Goal: Information Seeking & Learning: Learn about a topic

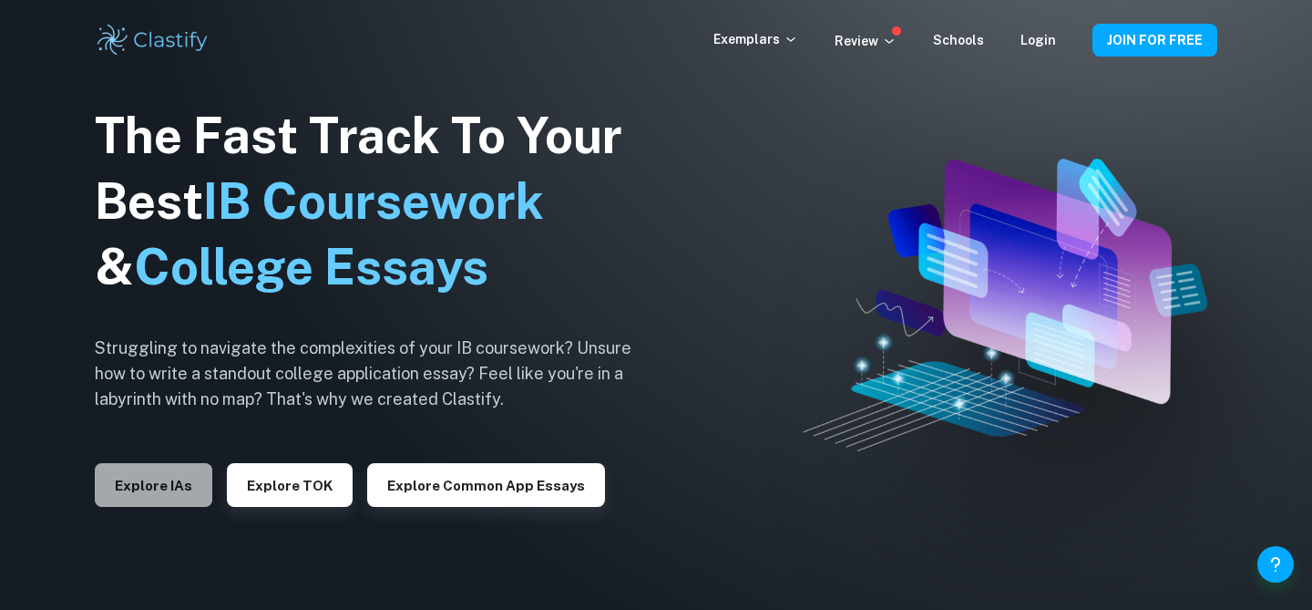
click at [154, 486] on button "Explore IAs" at bounding box center [154, 485] width 118 height 44
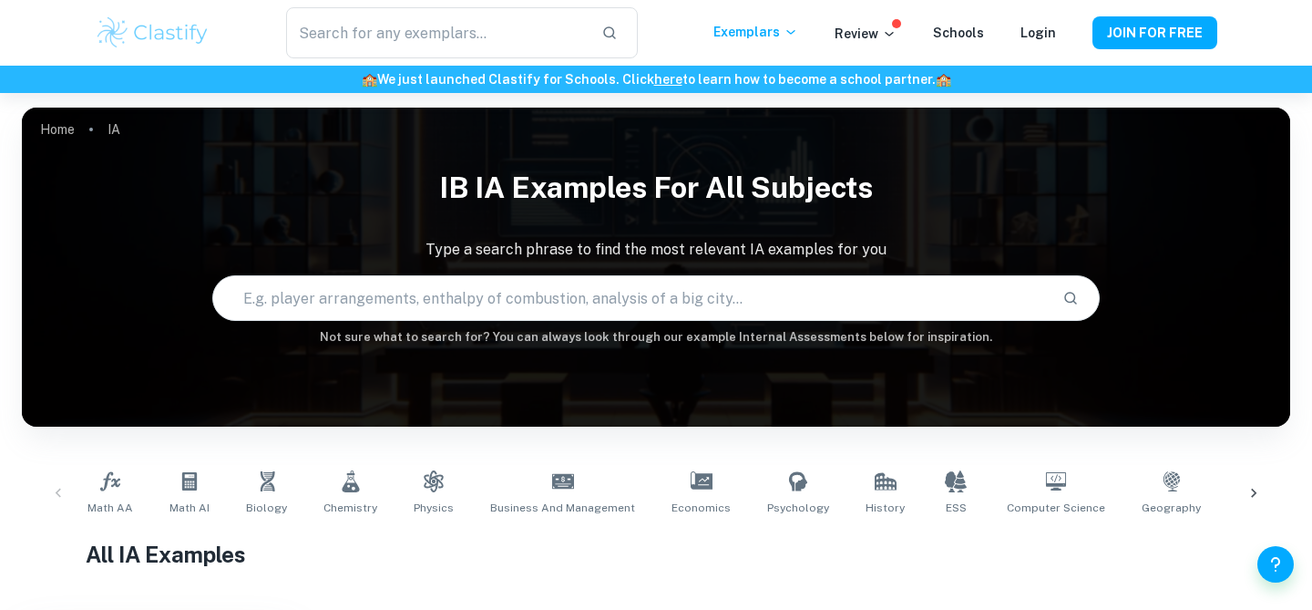
click at [314, 302] on input "text" at bounding box center [630, 297] width 835 height 51
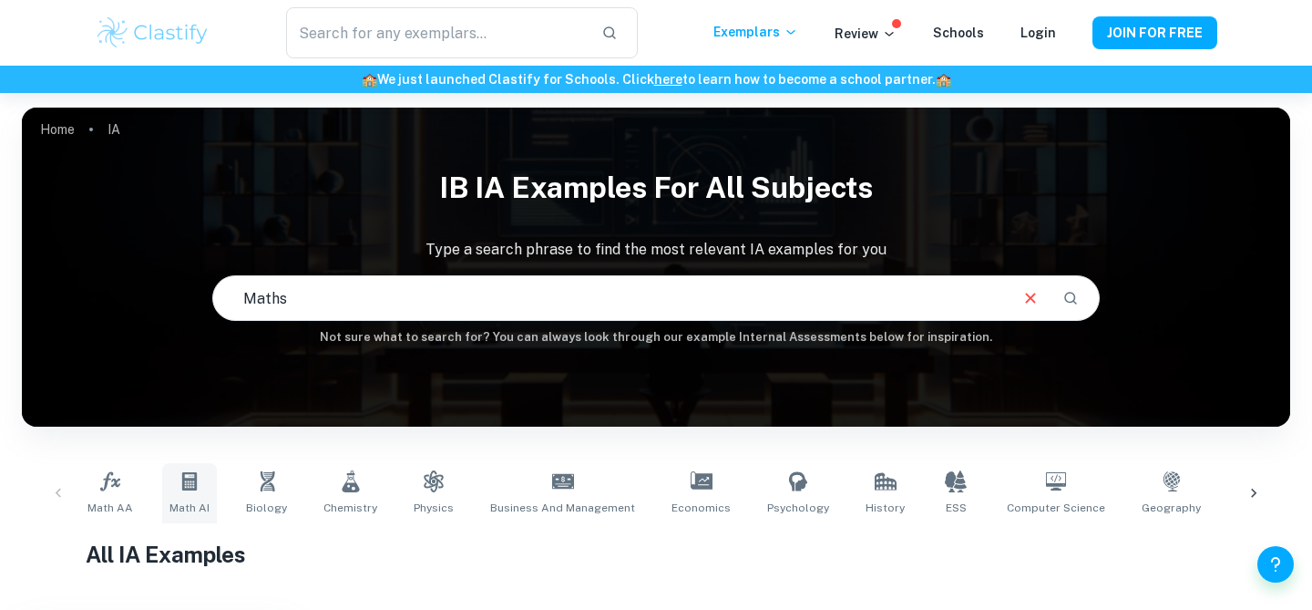
type input "Maths"
click at [189, 490] on icon at bounding box center [190, 481] width 22 height 22
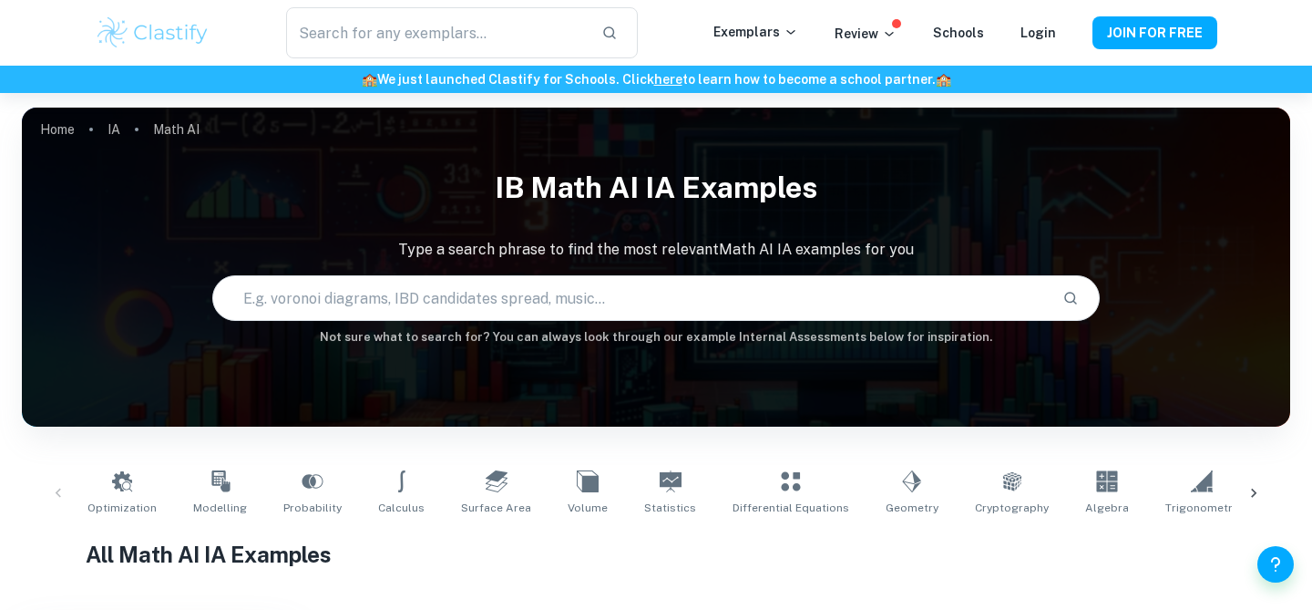
click at [291, 301] on input "text" at bounding box center [630, 297] width 835 height 51
type input "Perce"
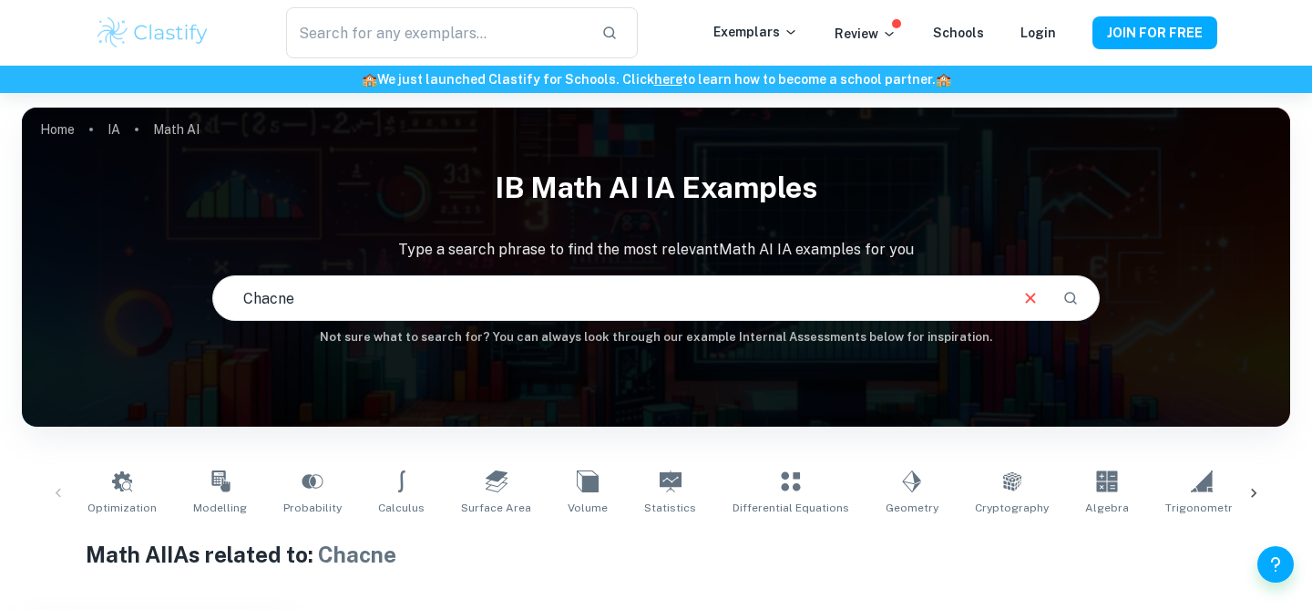
click at [301, 307] on input "Chacne" at bounding box center [609, 297] width 793 height 51
type input "Chance"
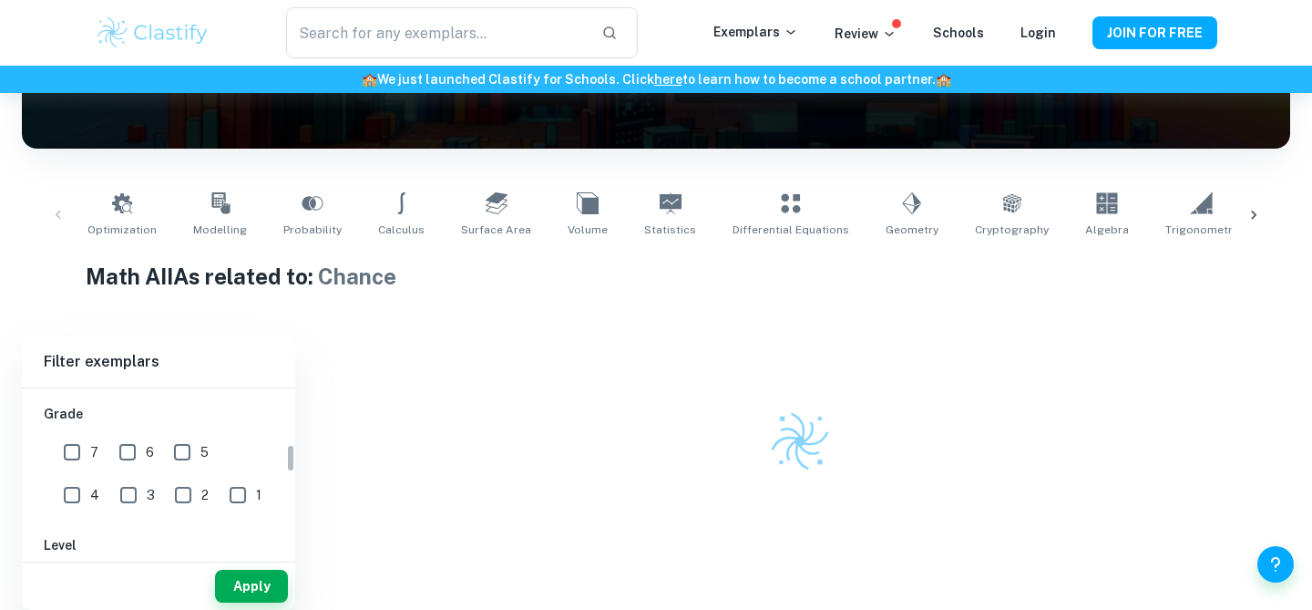
scroll to position [325, 0]
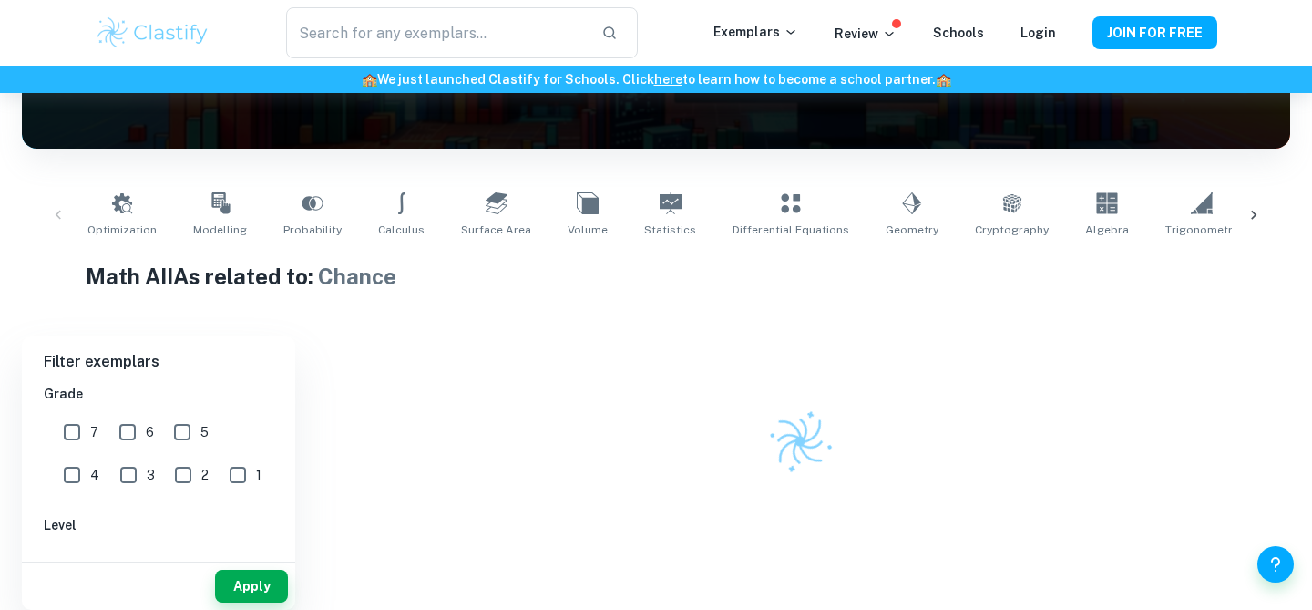
click at [77, 434] on input "7" at bounding box center [72, 432] width 36 height 36
checkbox input "true"
click at [126, 440] on input "6" at bounding box center [127, 432] width 36 height 36
checkbox input "true"
click at [235, 573] on button "Apply" at bounding box center [251, 586] width 73 height 33
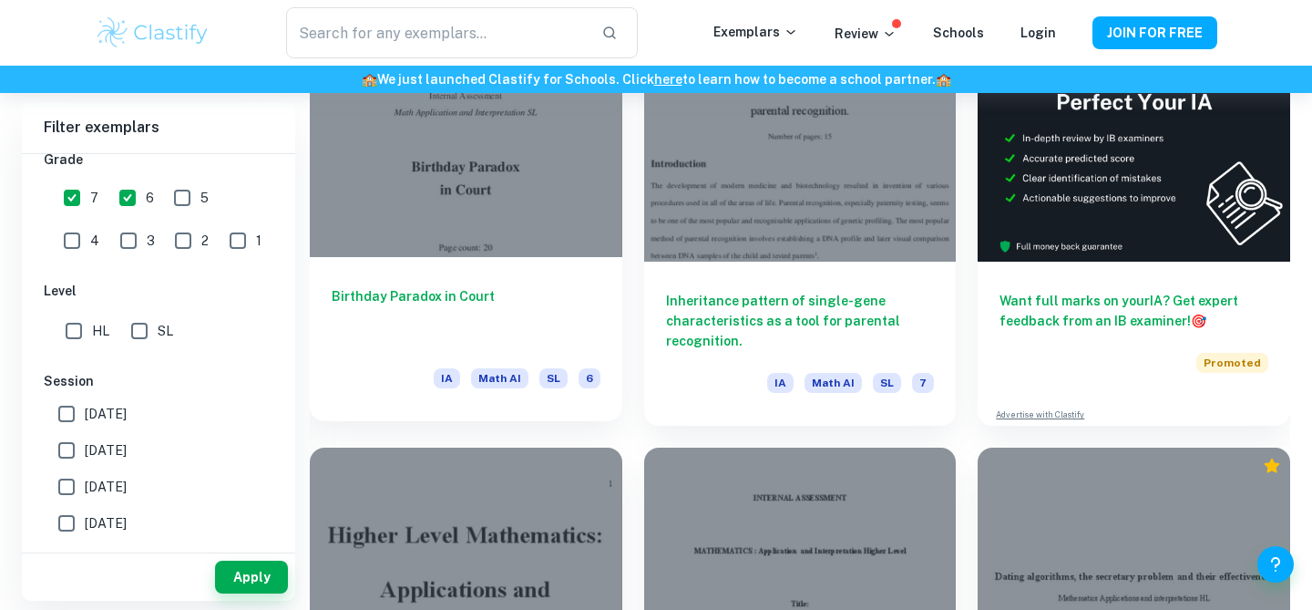
scroll to position [580, 0]
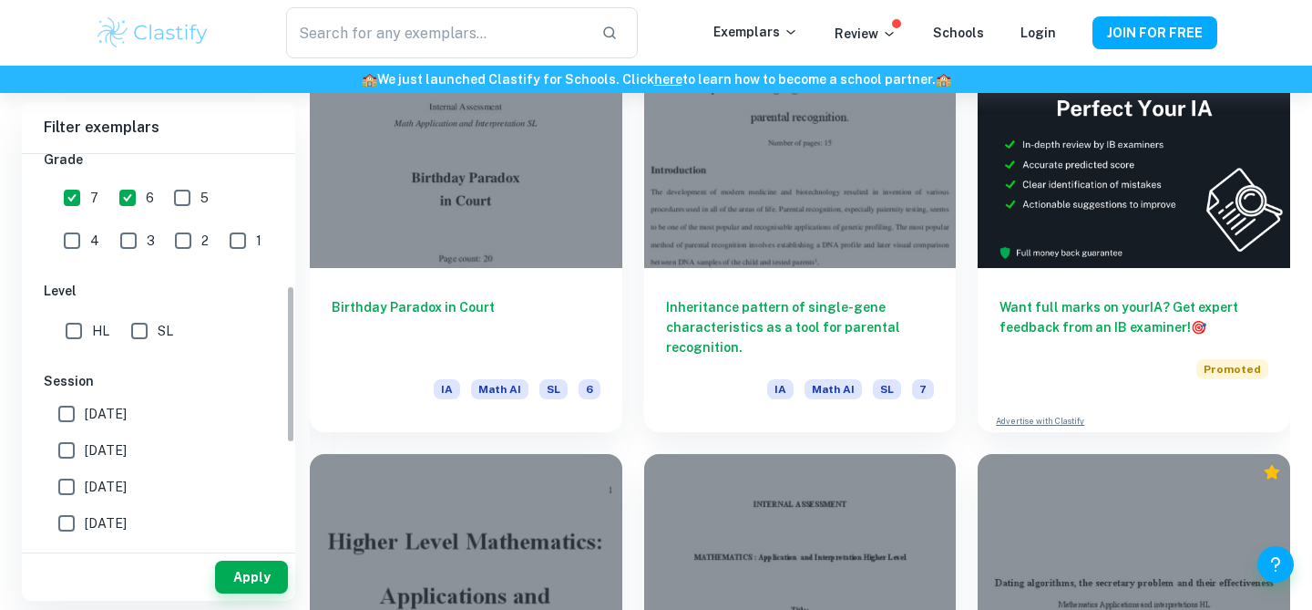
click at [140, 341] on input "SL" at bounding box center [139, 331] width 36 height 36
checkbox input "true"
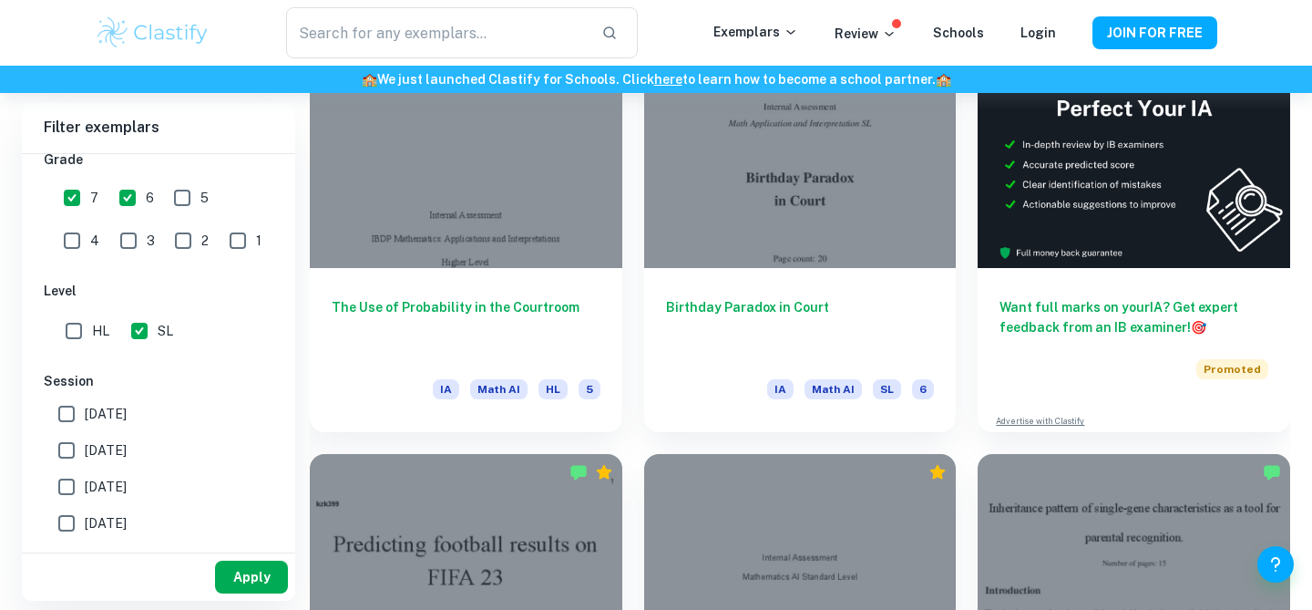
click at [231, 569] on button "Apply" at bounding box center [251, 576] width 73 height 33
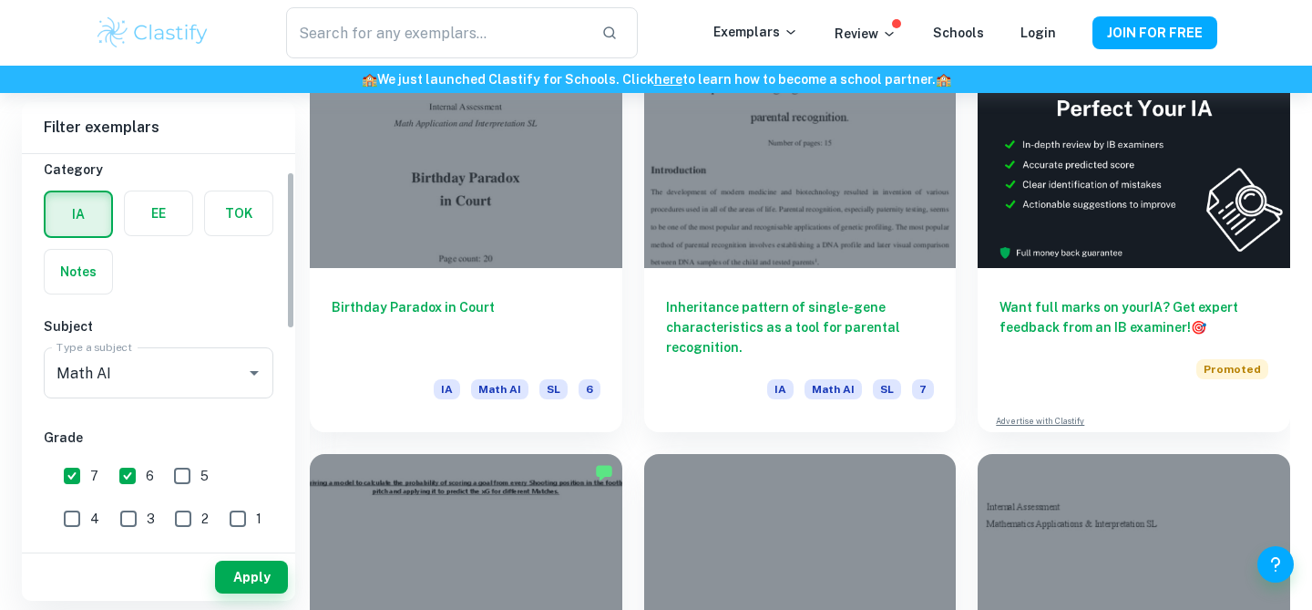
scroll to position [15, 0]
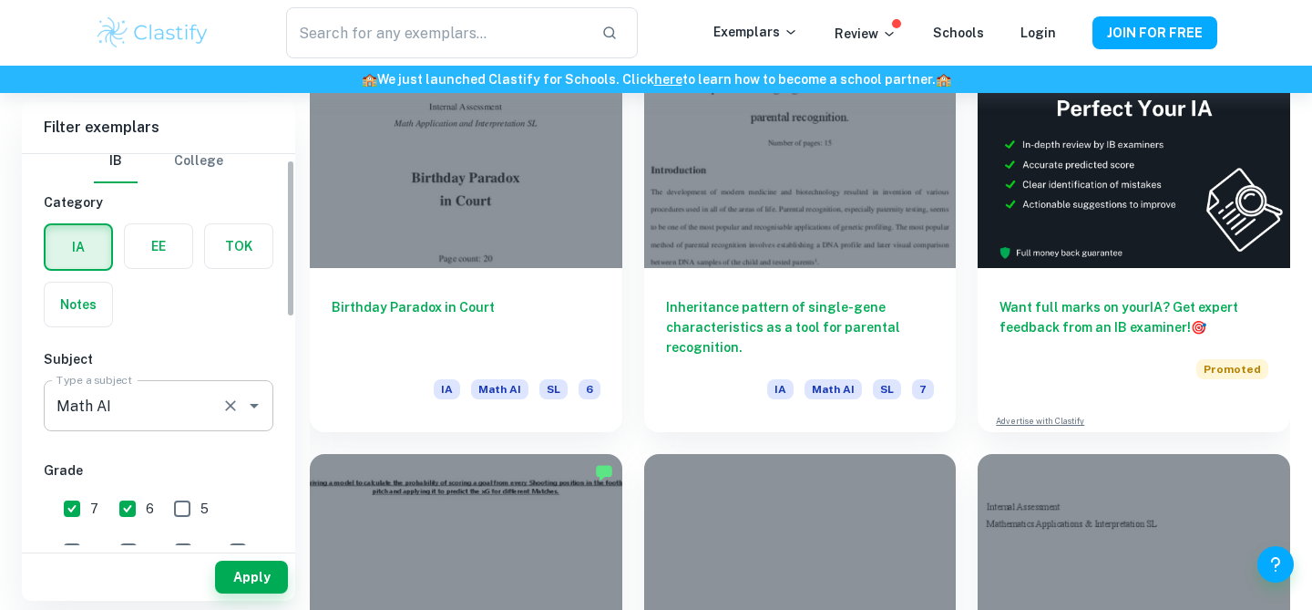
click at [157, 398] on input "Math AI" at bounding box center [133, 405] width 162 height 35
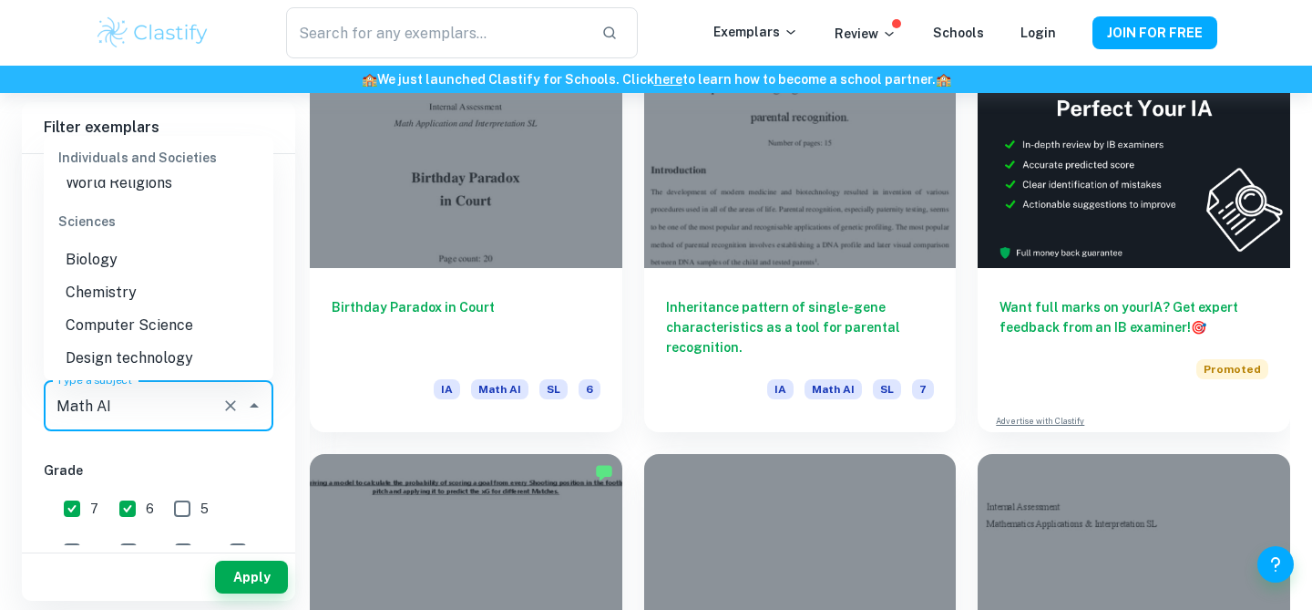
scroll to position [2189, 0]
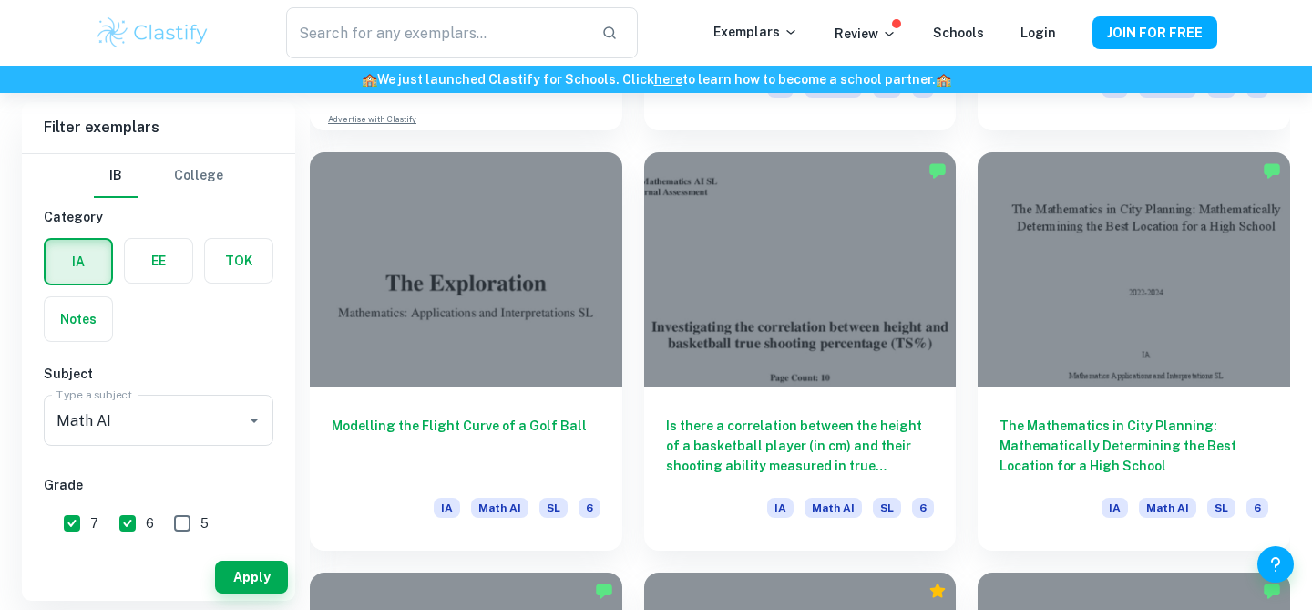
scroll to position [1728, 0]
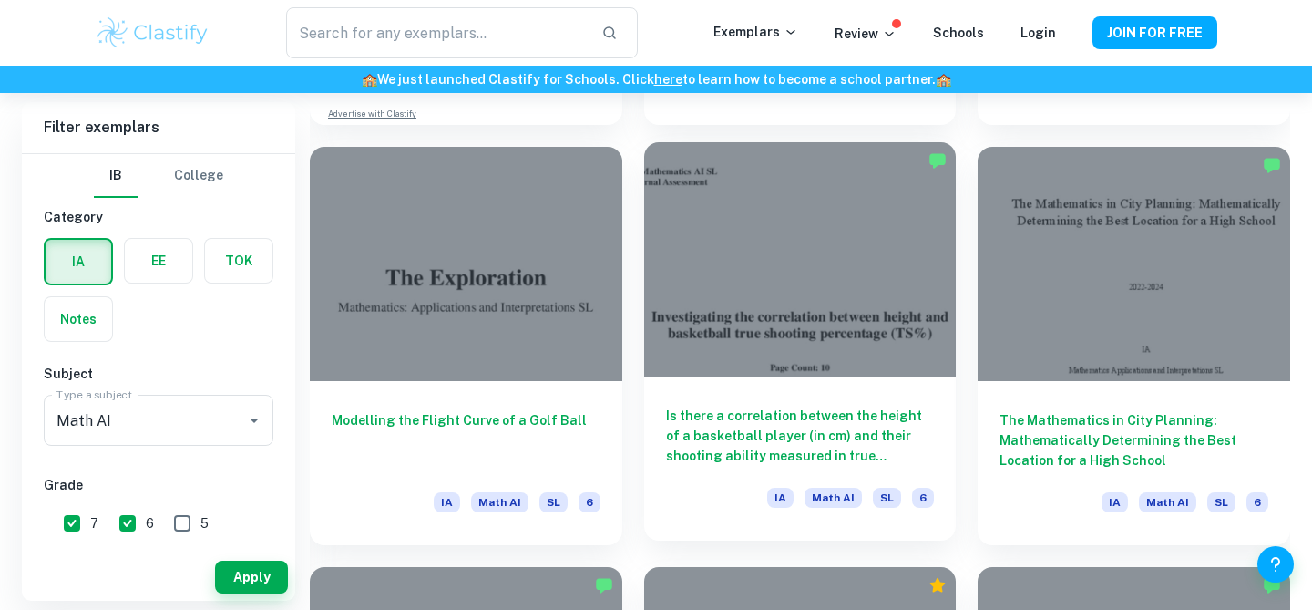
click at [693, 313] on div at bounding box center [800, 259] width 313 height 234
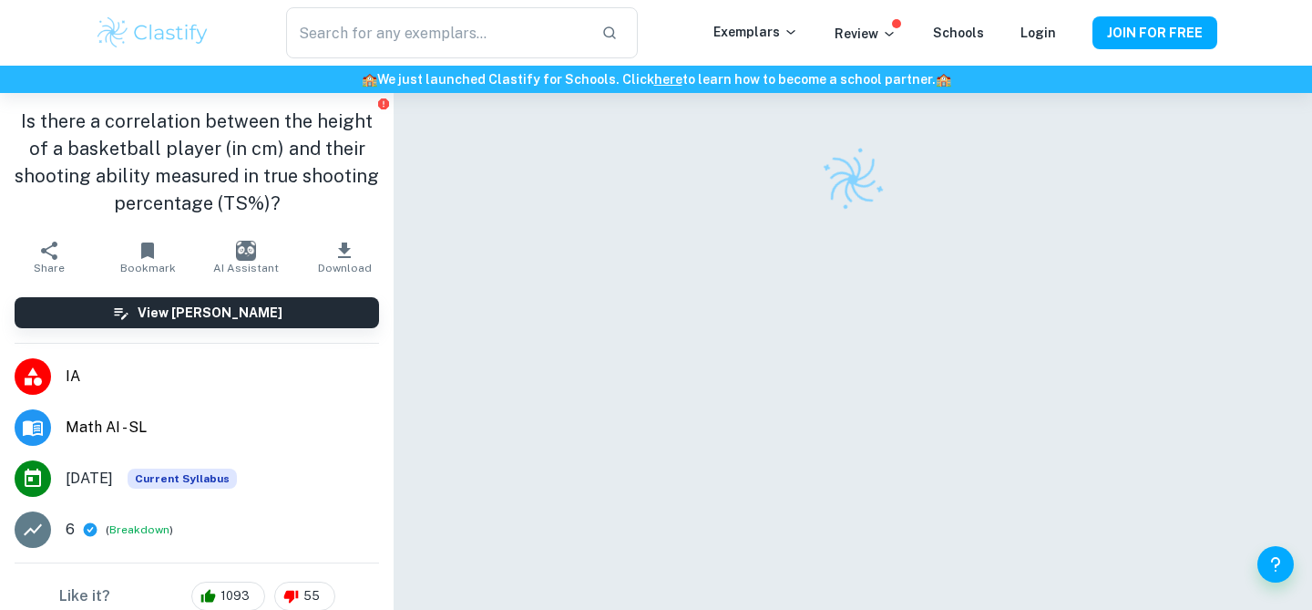
scroll to position [28, 0]
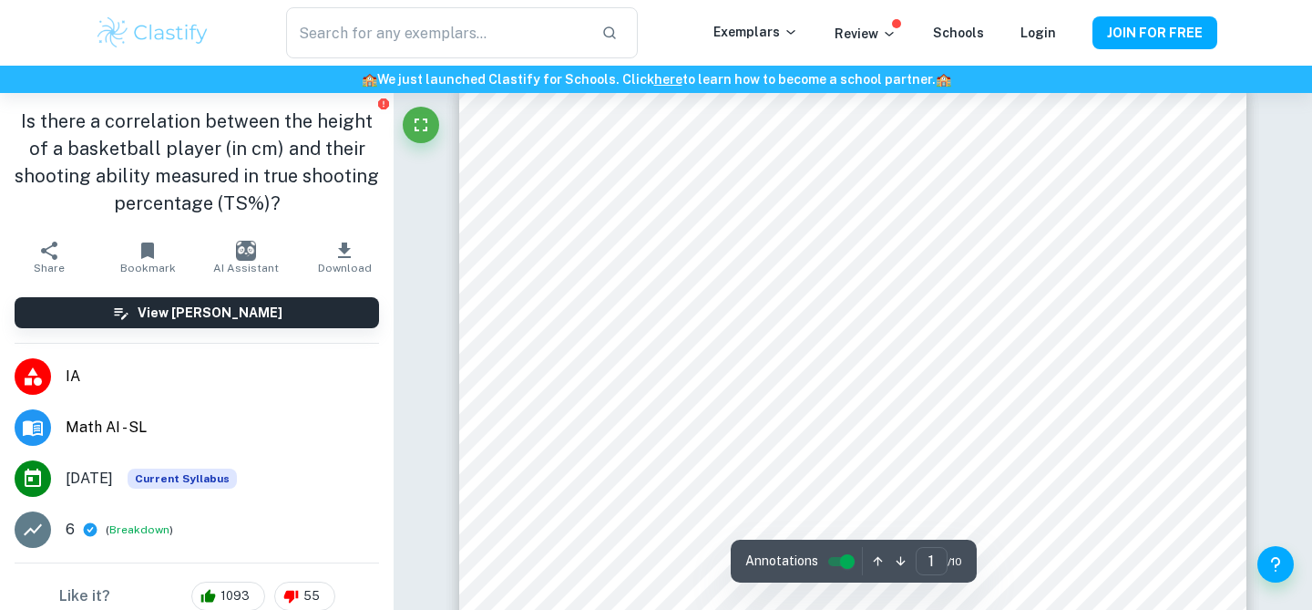
click at [128, 539] on div "6 ( Breakdown )" at bounding box center [222, 530] width 313 height 22
click at [128, 533] on button "Breakdown" at bounding box center [139, 529] width 60 height 16
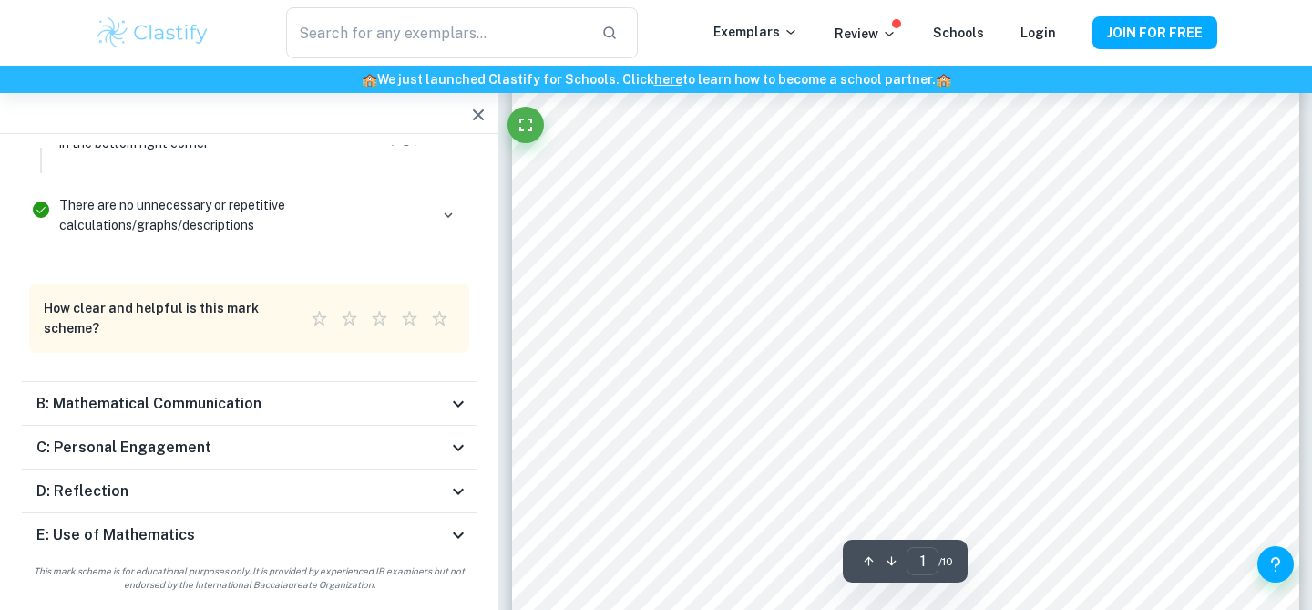
scroll to position [756, 0]
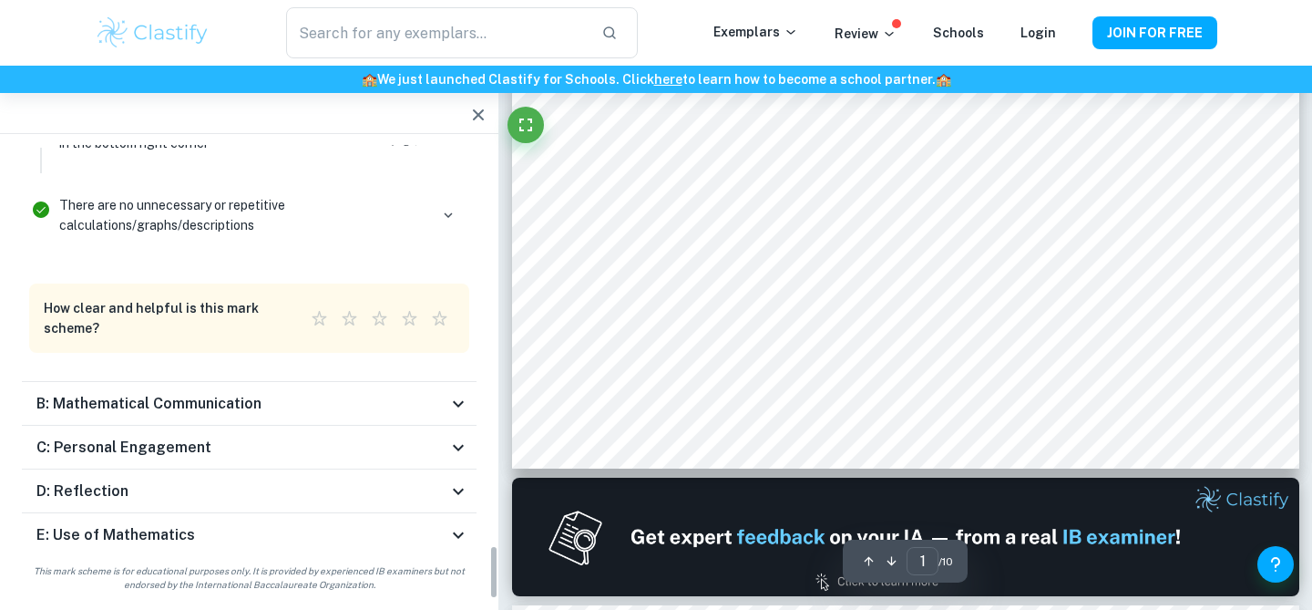
click at [478, 118] on icon "button" at bounding box center [478, 115] width 22 height 22
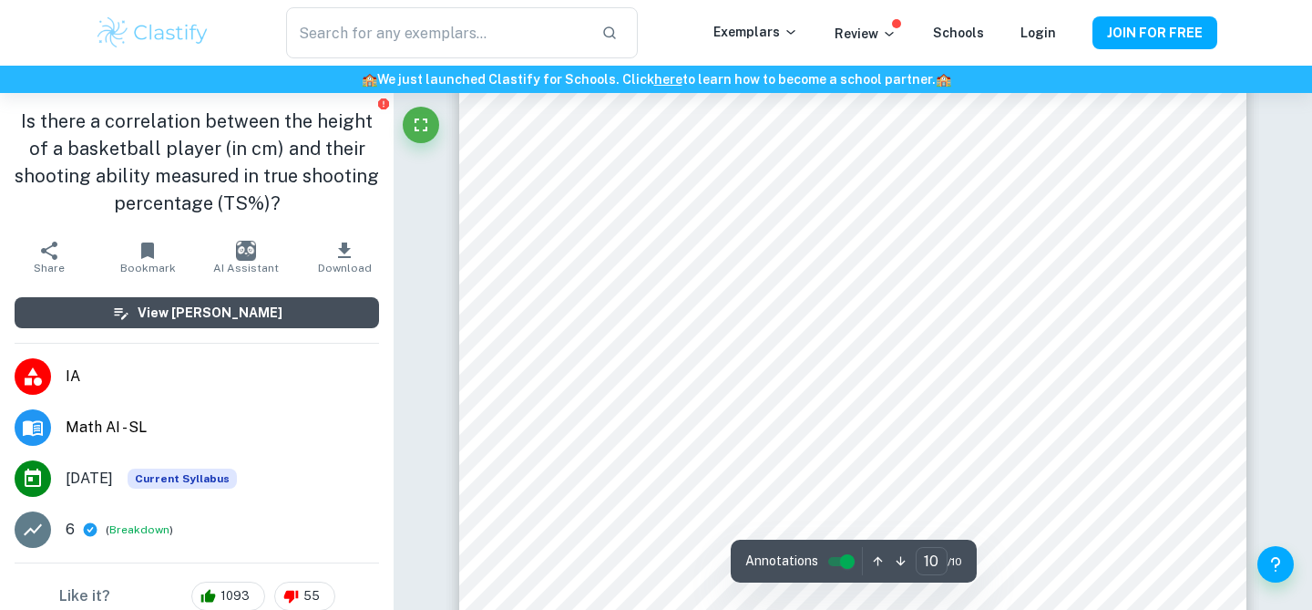
scroll to position [10551, 0]
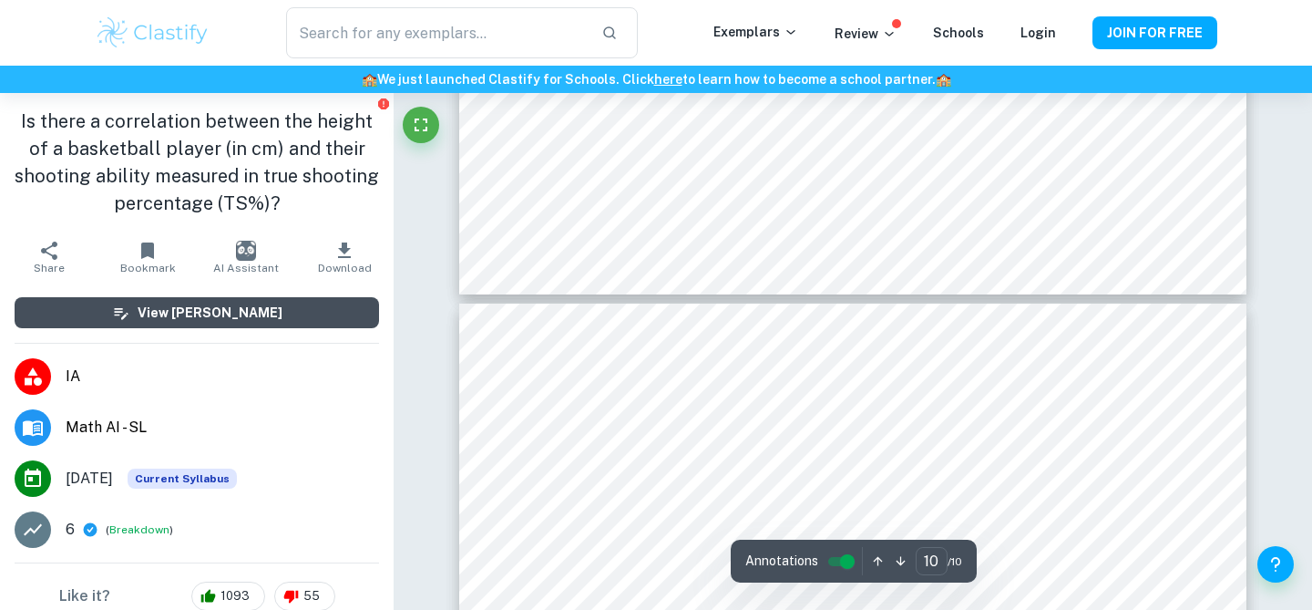
type input "9"
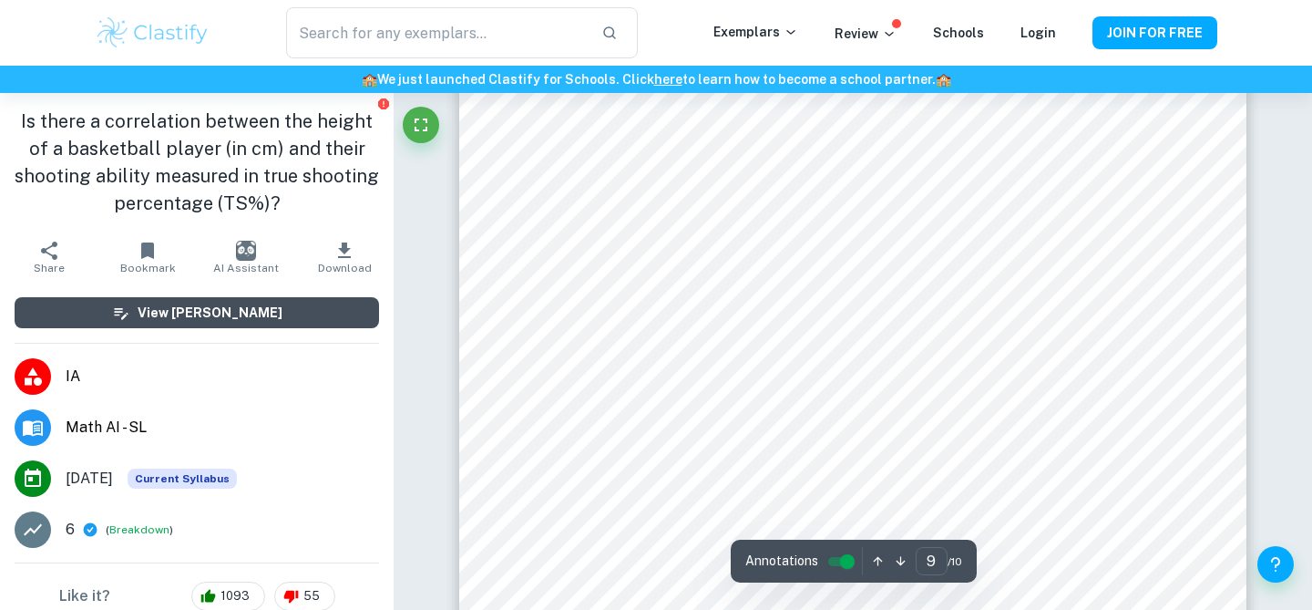
scroll to position [9750, 0]
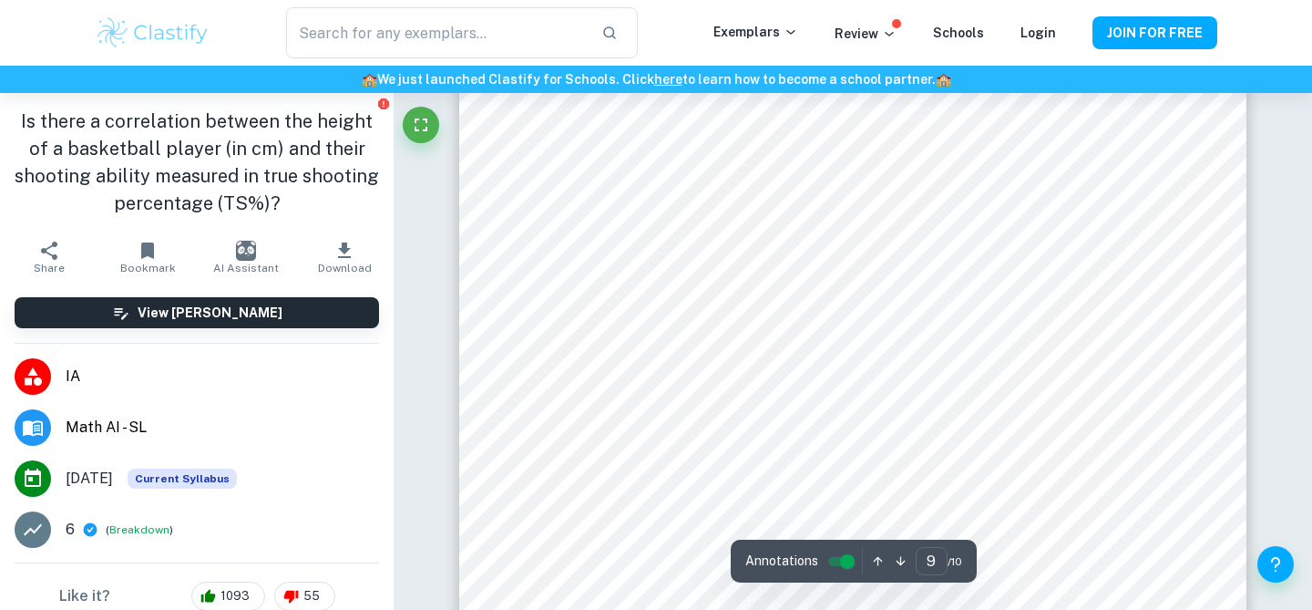
click at [249, 253] on img "button" at bounding box center [246, 251] width 20 height 20
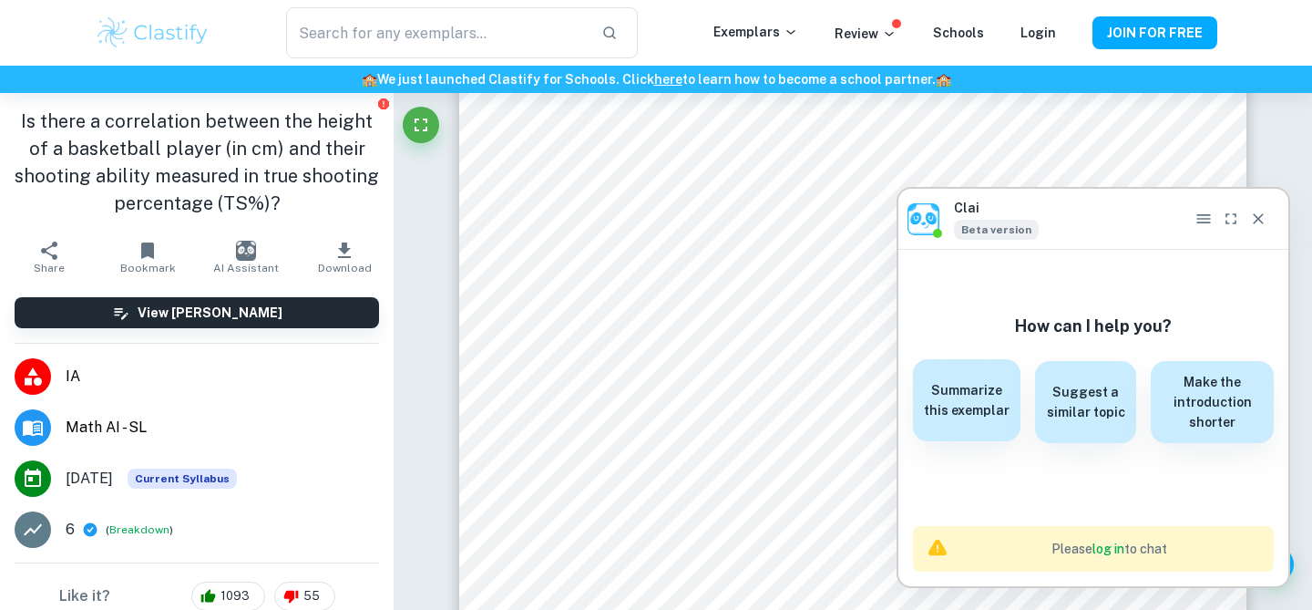
click at [942, 393] on h6 "Summarize this exemplar" at bounding box center [967, 400] width 86 height 40
click at [1255, 213] on icon "Close" at bounding box center [1258, 219] width 18 height 18
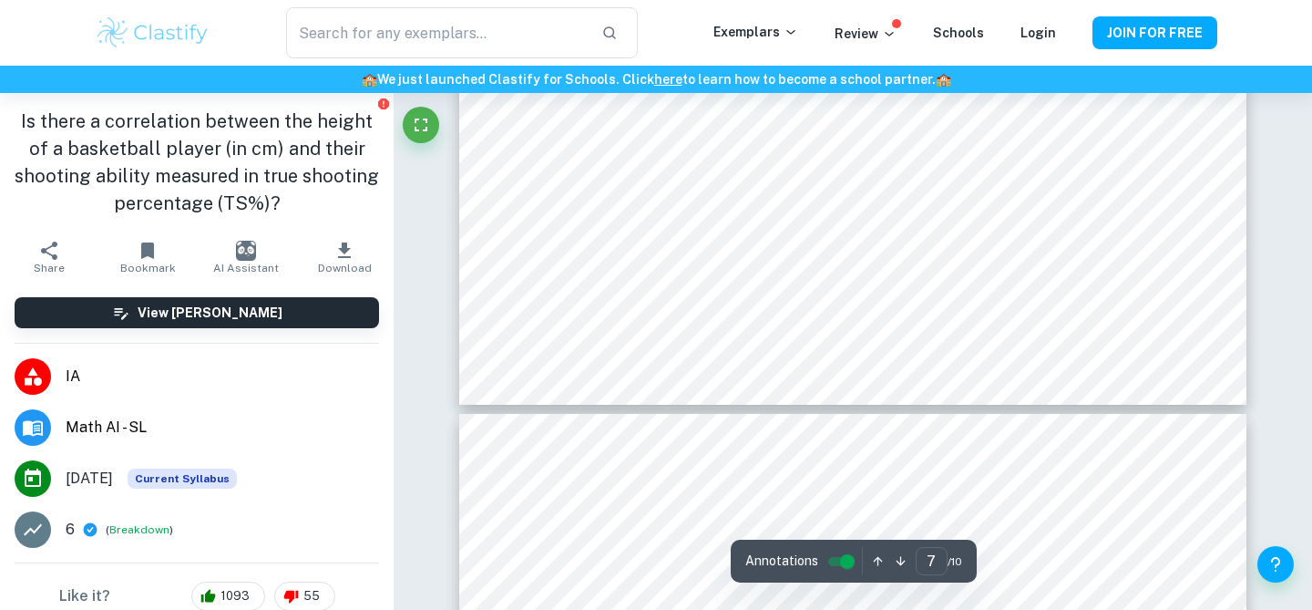
type input "8"
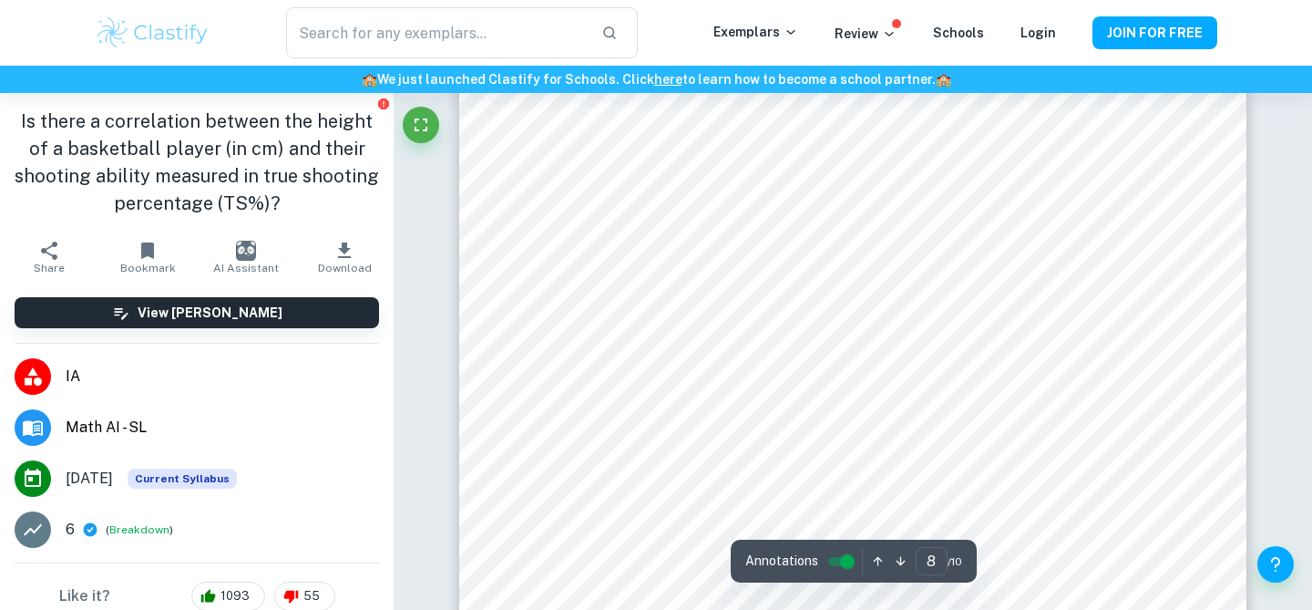
scroll to position [8388, 0]
